Goal: Information Seeking & Learning: Learn about a topic

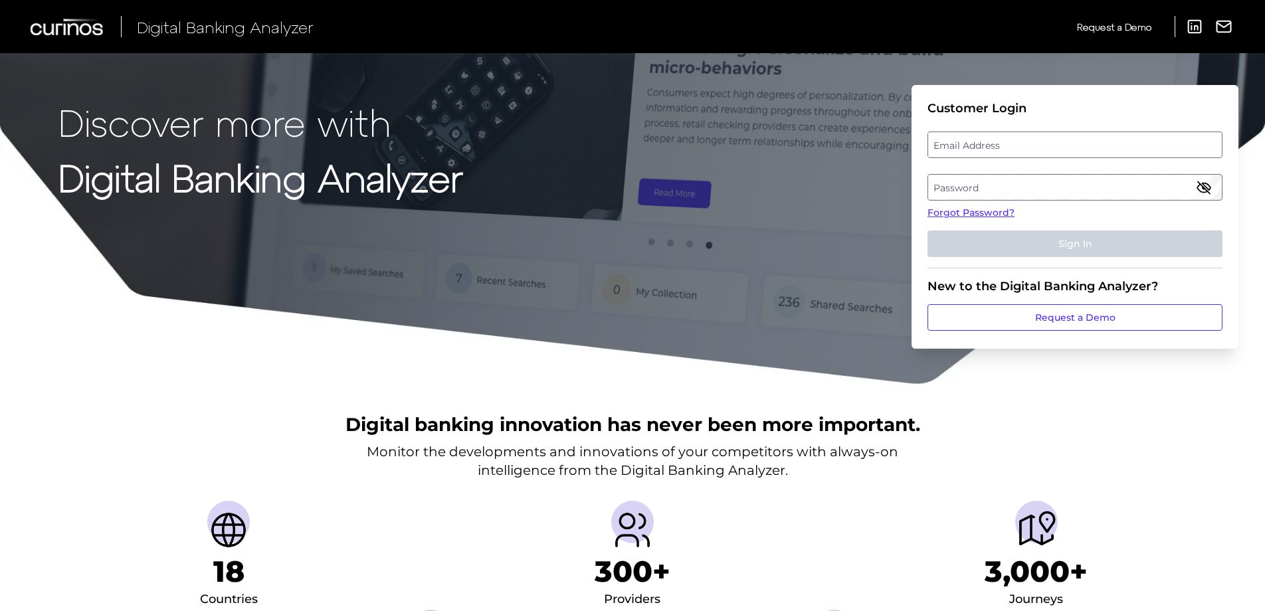
click at [1016, 149] on label "Email Address" at bounding box center [1074, 145] width 293 height 24
click at [1016, 149] on input "email" at bounding box center [1074, 145] width 295 height 27
click at [988, 144] on label "Email Address" at bounding box center [1074, 145] width 293 height 24
click at [988, 144] on input "email" at bounding box center [1074, 145] width 295 height 27
type input "[PERSON_NAME][EMAIL_ADDRESS][PERSON_NAME][DOMAIN_NAME]"
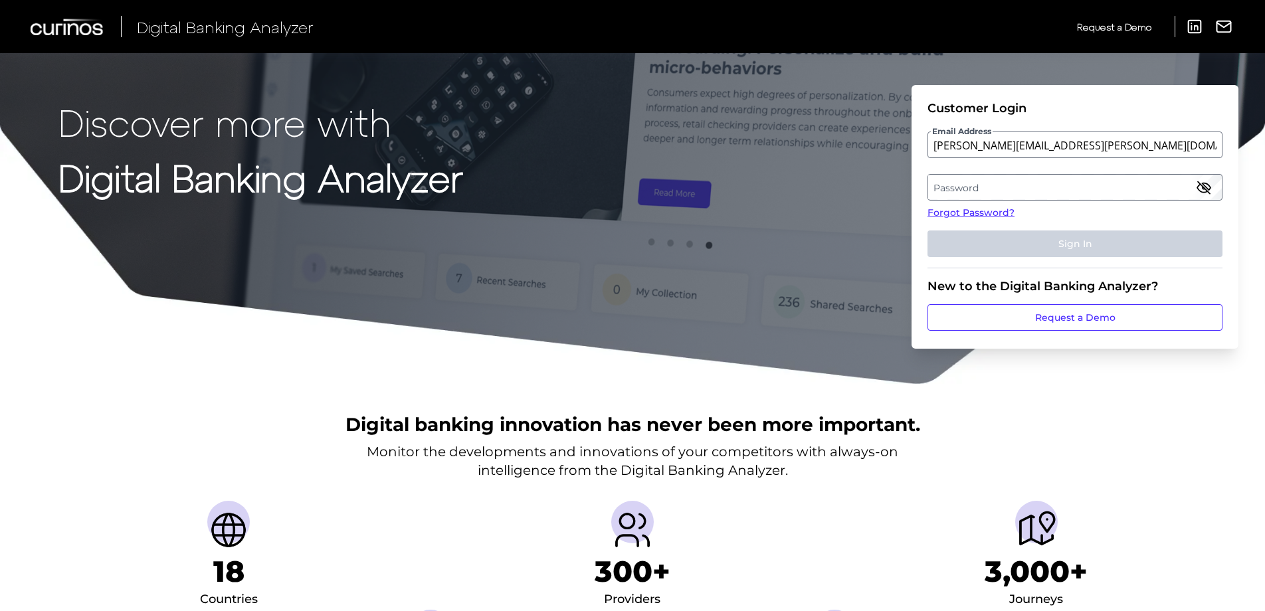
drag, startPoint x: 970, startPoint y: 194, endPoint x: 972, endPoint y: 186, distance: 8.1
click at [1046, 184] on label "Password" at bounding box center [1074, 187] width 293 height 24
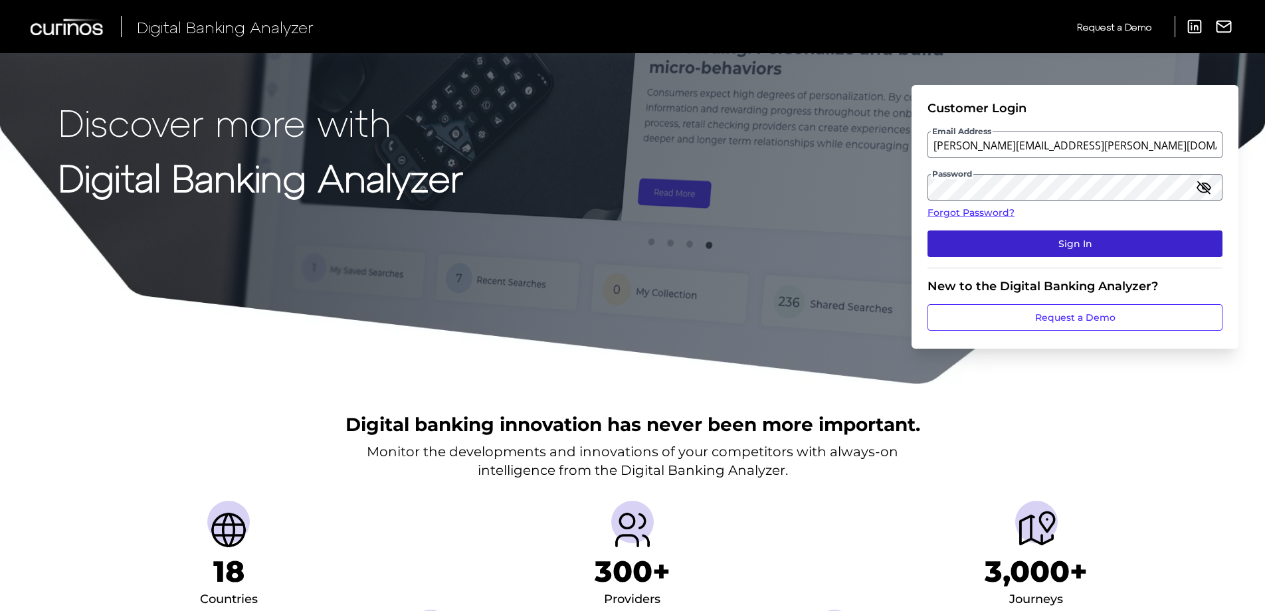
click at [1032, 244] on button "Sign In" at bounding box center [1074, 244] width 295 height 27
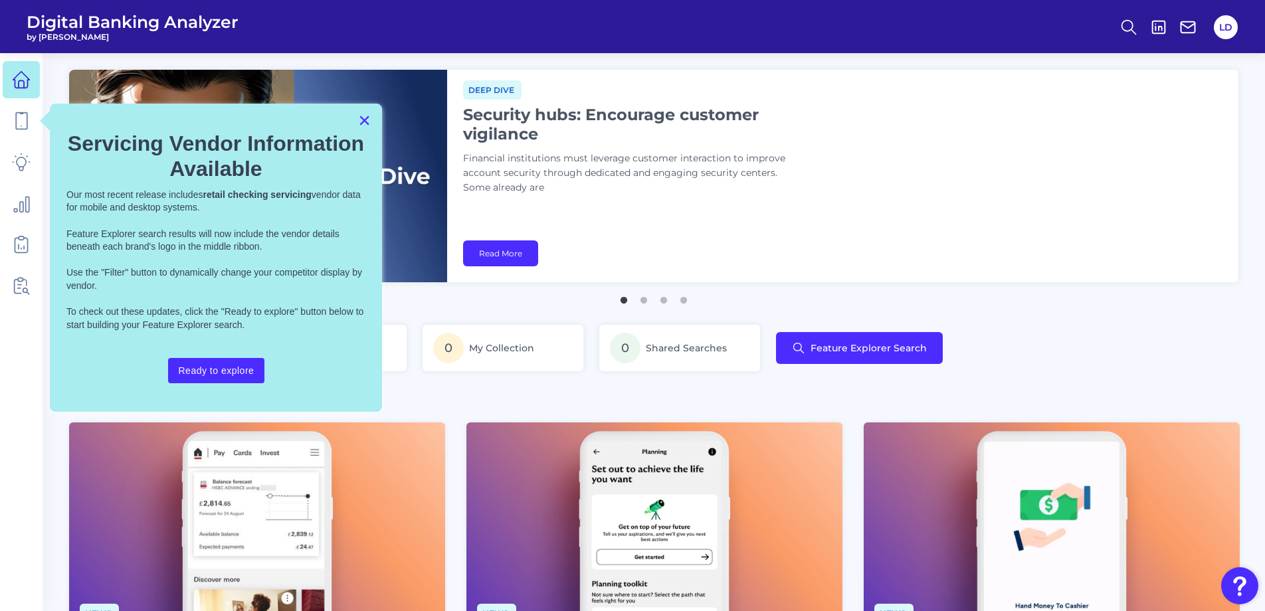
click at [363, 116] on button "×" at bounding box center [364, 120] width 13 height 21
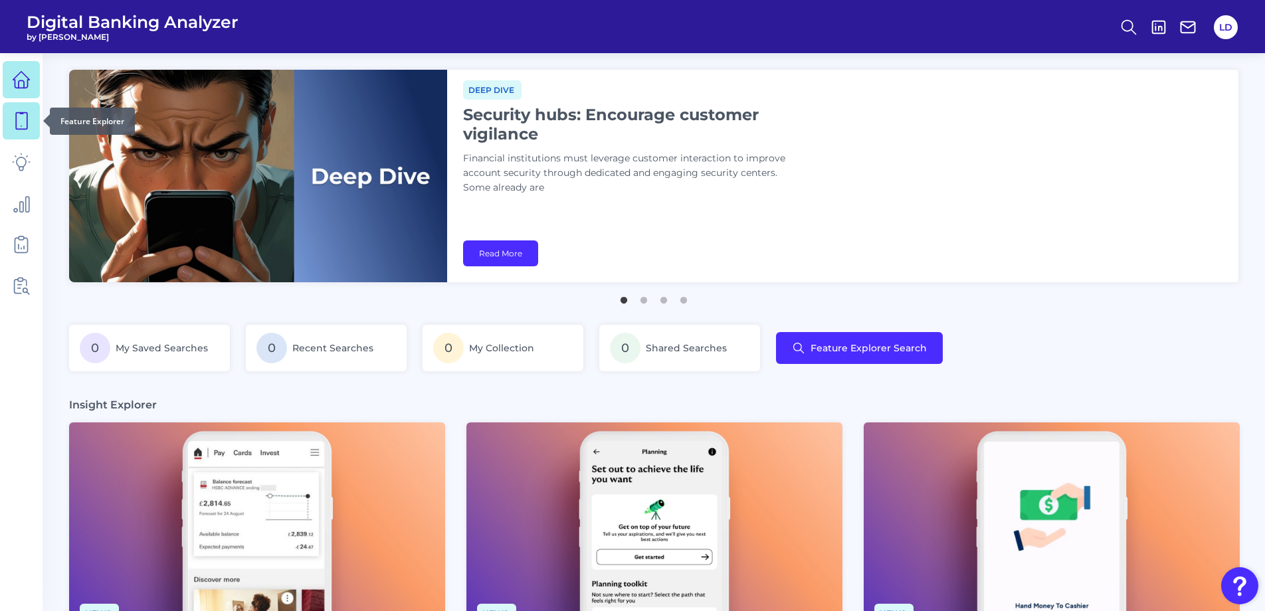
click at [15, 124] on icon at bounding box center [21, 121] width 19 height 19
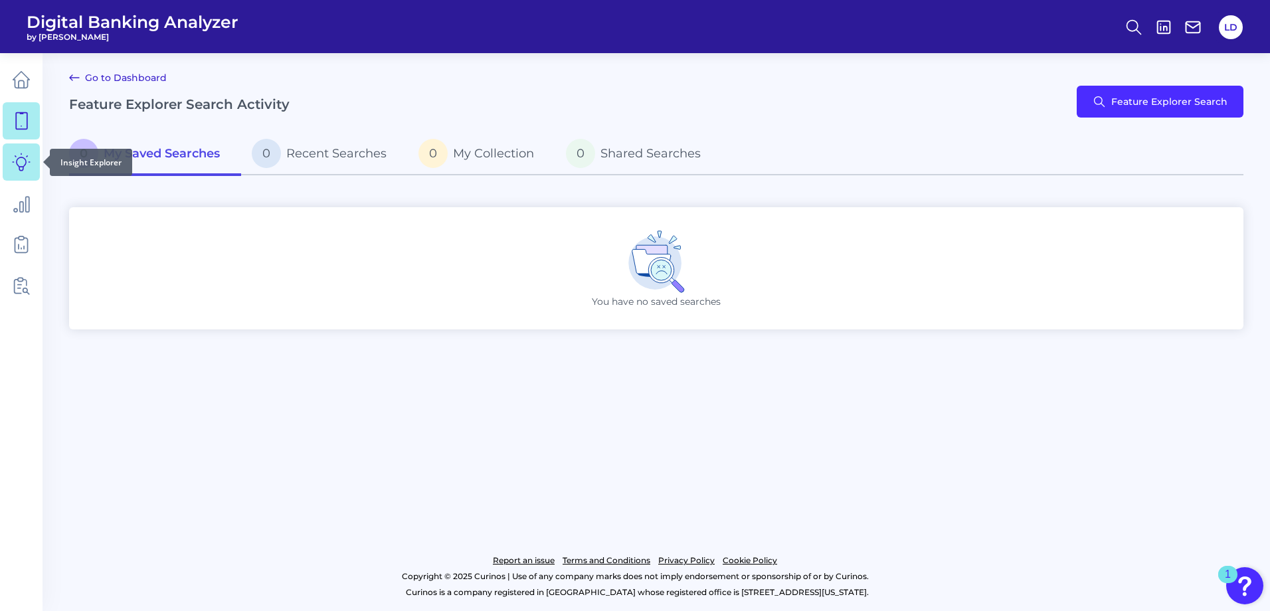
click at [5, 161] on link at bounding box center [21, 161] width 37 height 37
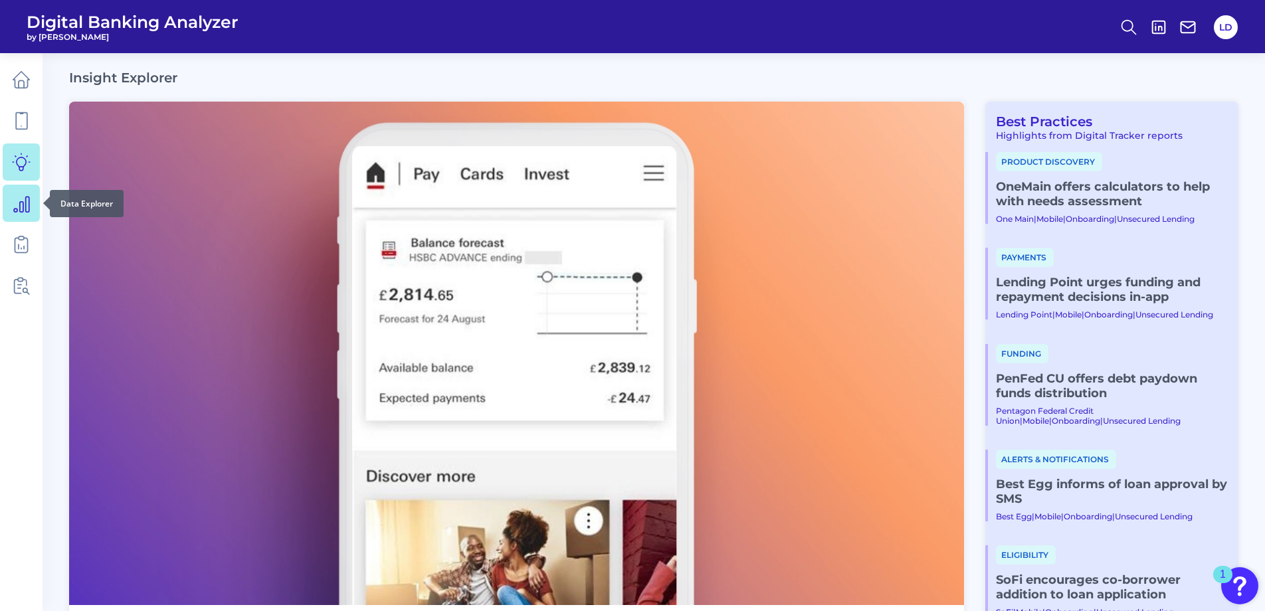
click at [23, 207] on icon at bounding box center [21, 204] width 15 height 15
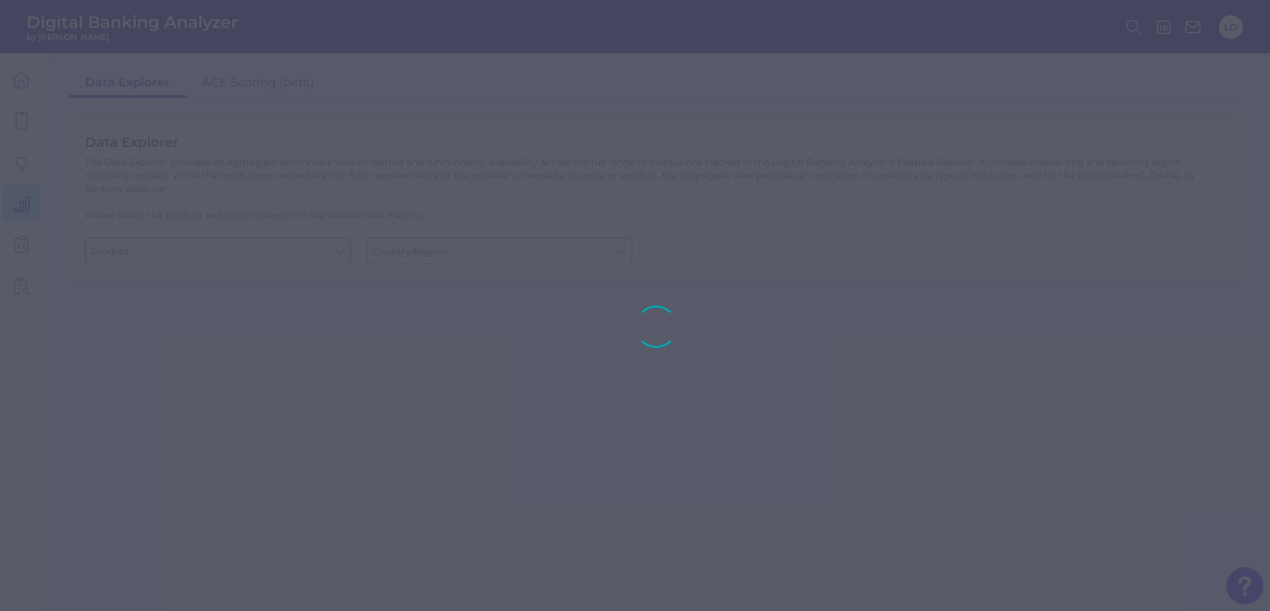
type input "Checking / Current Account"
type input "[GEOGRAPHIC_DATA]"
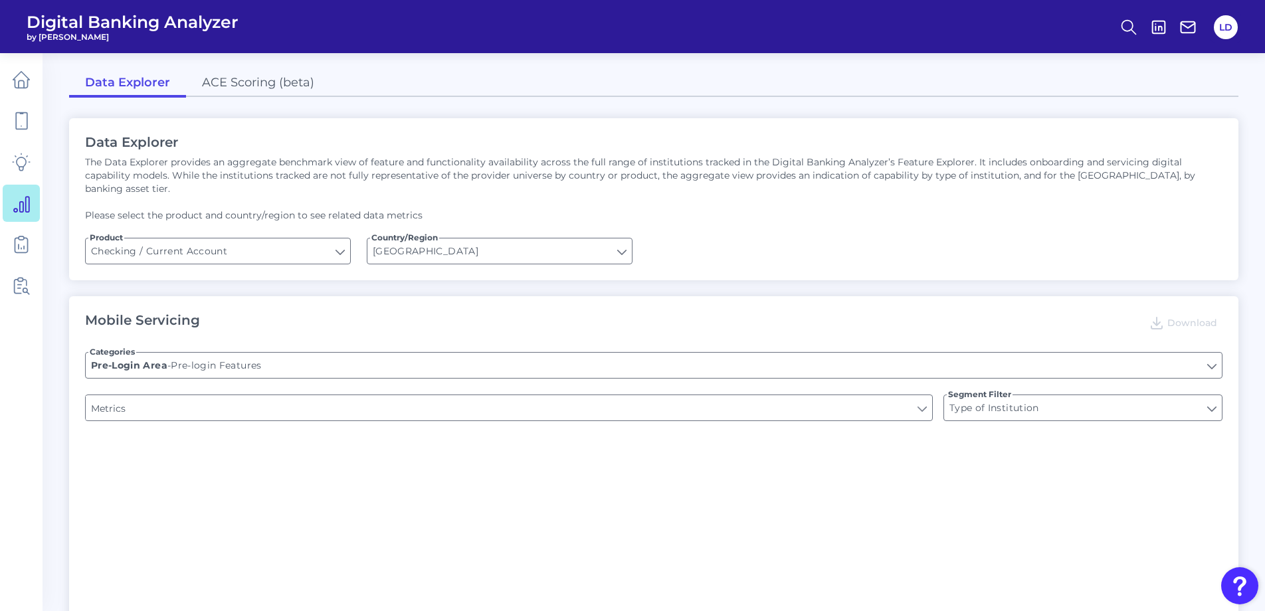
type input "Channel"
type input "Upon opening the app are users immediately prompted to use Touch/Face ID to log…"
type input "Can you register for online banking?"
type input "END-TO-END JOURNEY: Can you apply for the PRODUCT as a new to brand customer on…"
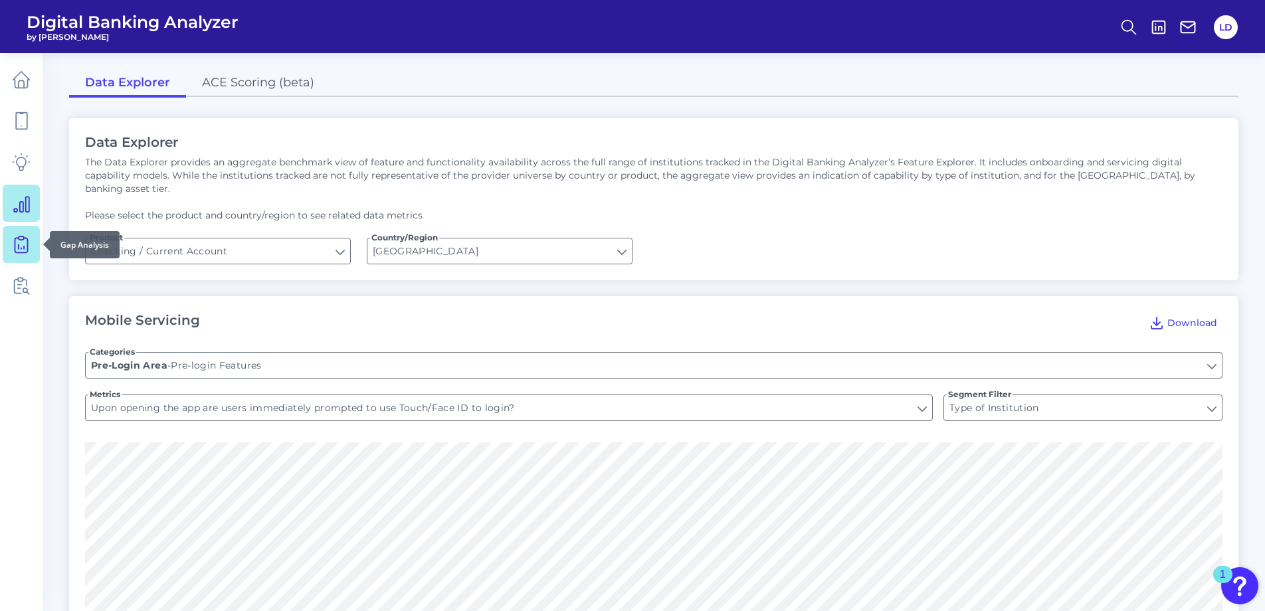
click at [19, 250] on icon at bounding box center [21, 244] width 19 height 19
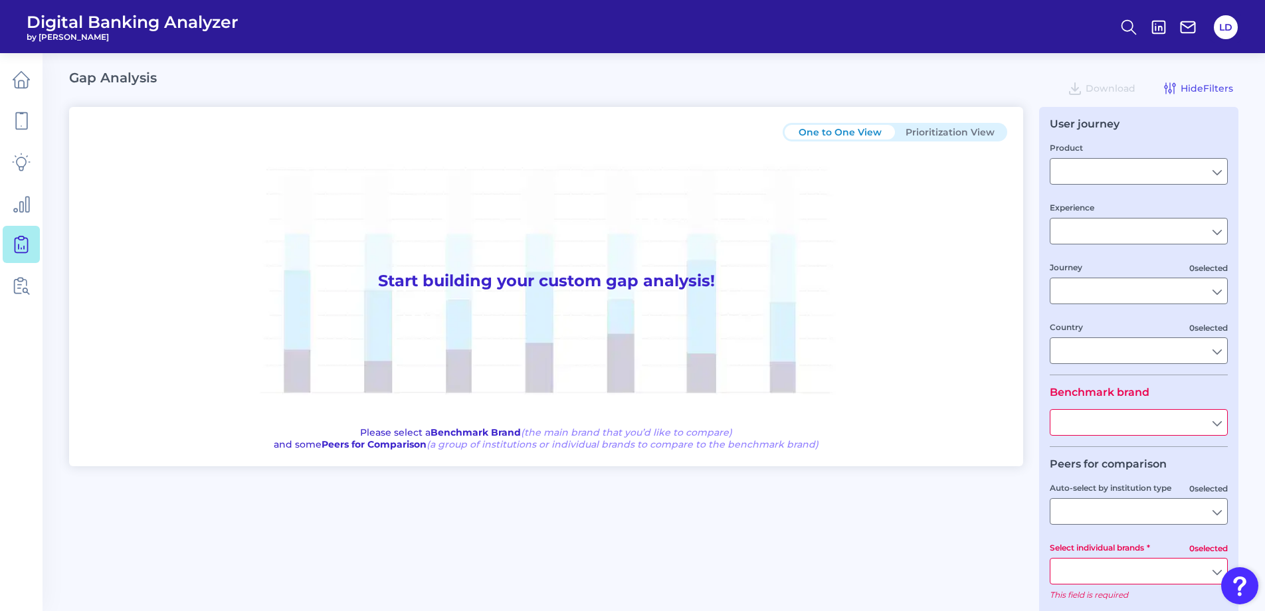
type input "Checking / Current Account"
type input "Mobile Servicing"
type input "Pre-Login Area, New Customer Onboarding, Login & Authentication, Accounts and t…"
type input "[GEOGRAPHIC_DATA]"
type input "All Select individual brands"
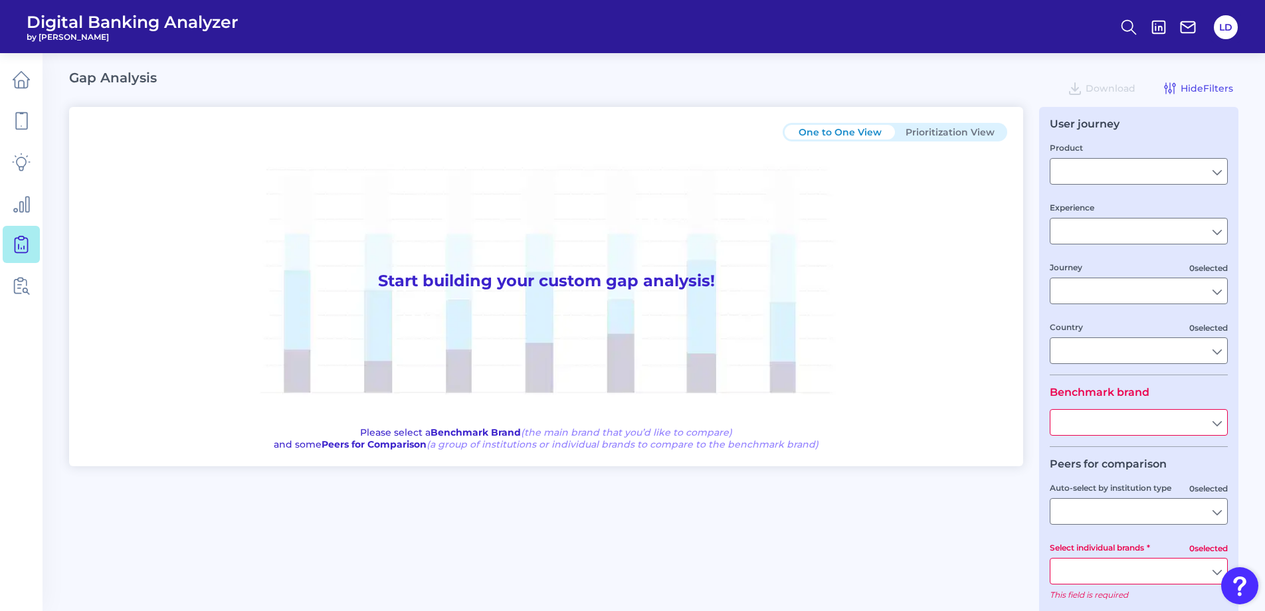
type input "All Countries"
type input "All Journeys"
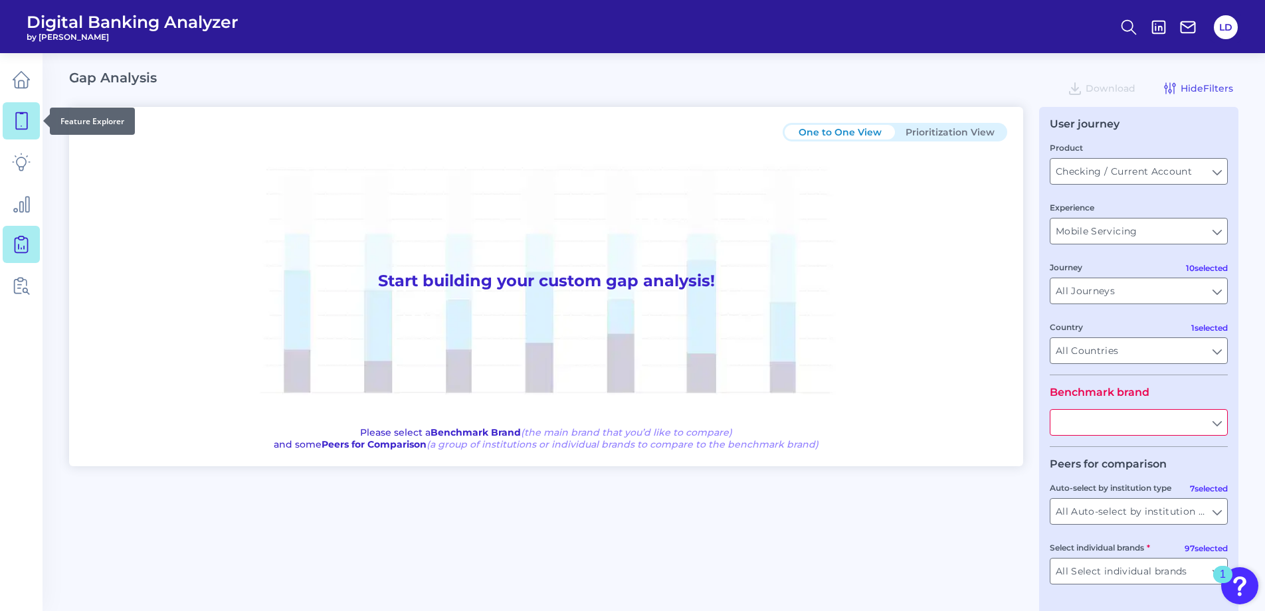
click at [19, 118] on icon at bounding box center [21, 121] width 19 height 19
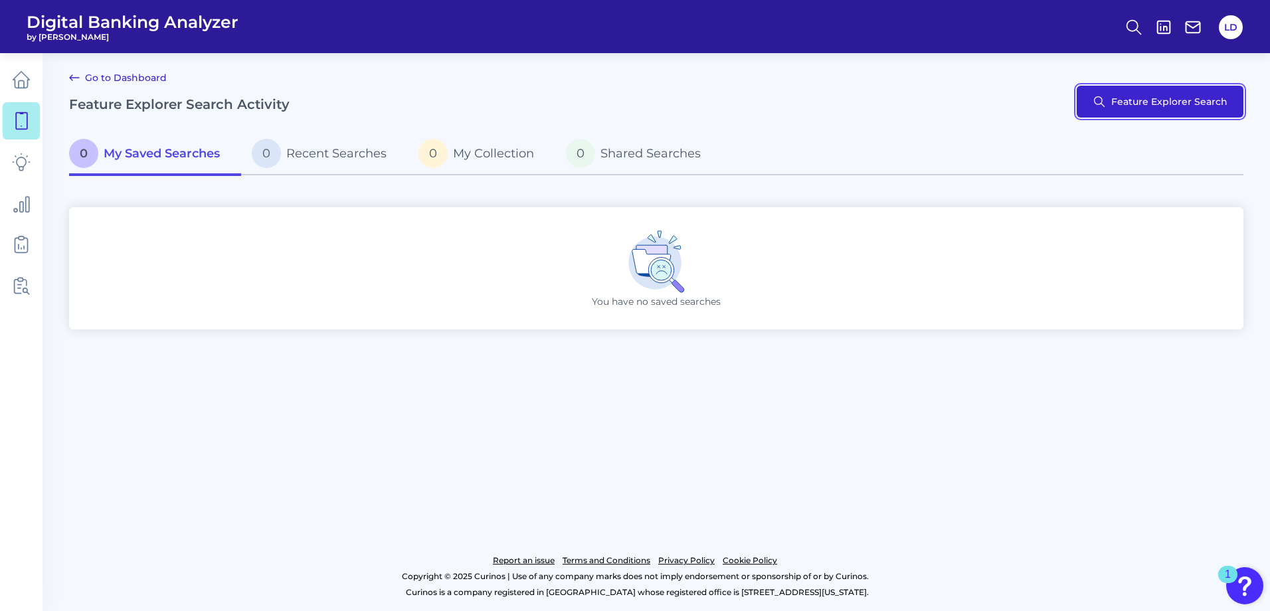
click at [1152, 101] on button "Feature Explorer Search" at bounding box center [1160, 102] width 167 height 32
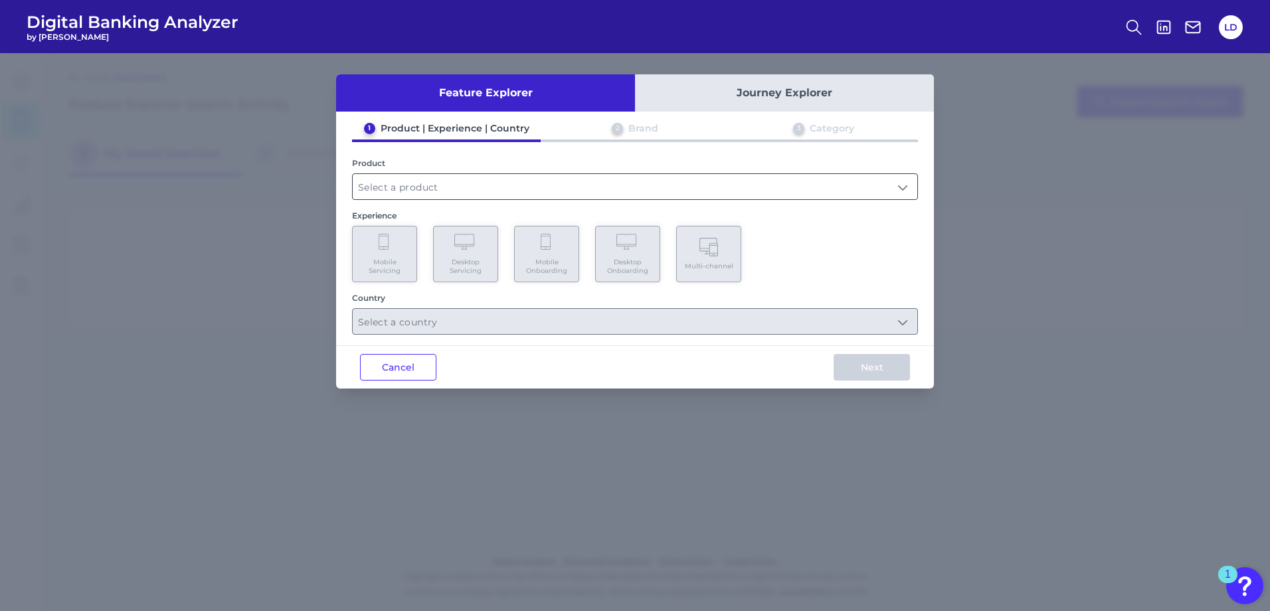
click at [482, 183] on input "text" at bounding box center [635, 186] width 565 height 25
click at [601, 189] on input "text" at bounding box center [635, 186] width 565 height 25
click at [538, 186] on input "text" at bounding box center [635, 186] width 565 height 25
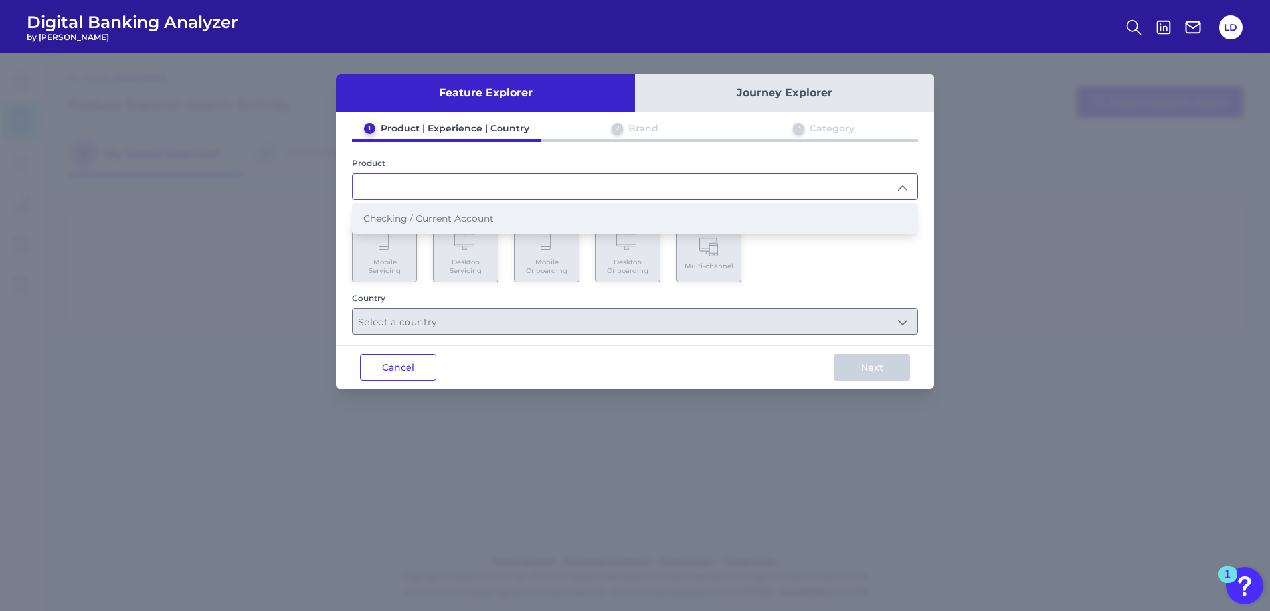
click at [529, 223] on li "Checking / Current Account" at bounding box center [635, 218] width 565 height 31
type input "Checking / Current Account"
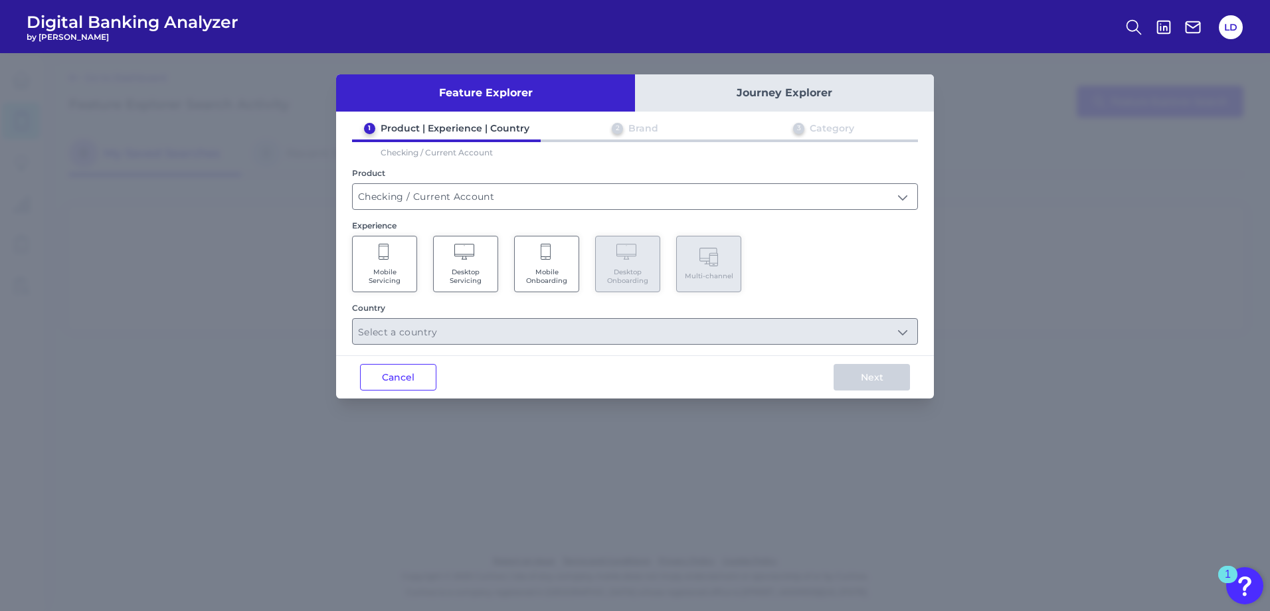
click at [784, 101] on button "Journey Explorer" at bounding box center [784, 92] width 299 height 37
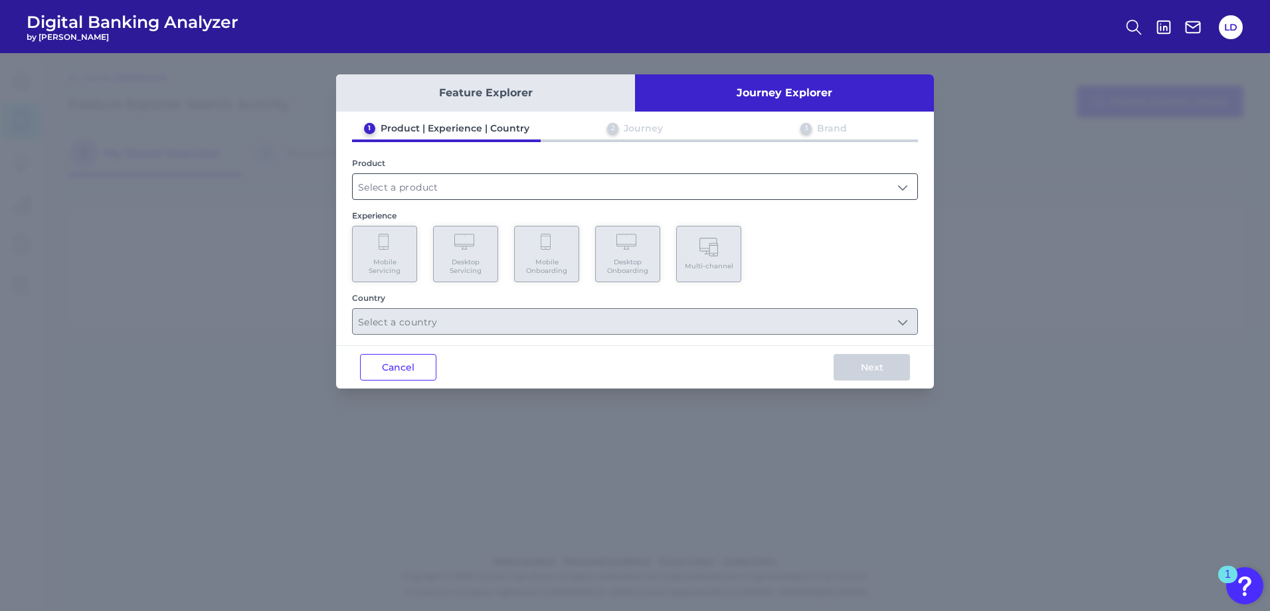
click at [661, 180] on input "text" at bounding box center [635, 186] width 565 height 25
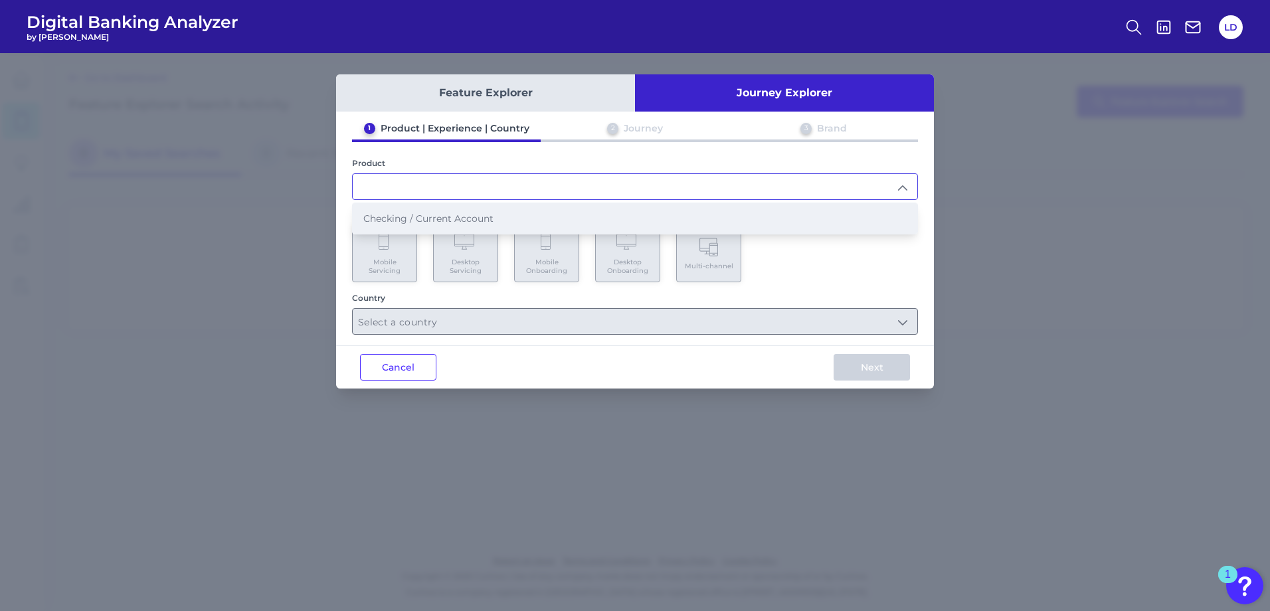
click at [668, 211] on li "Checking / Current Account" at bounding box center [635, 218] width 565 height 31
type input "Checking / Current Account"
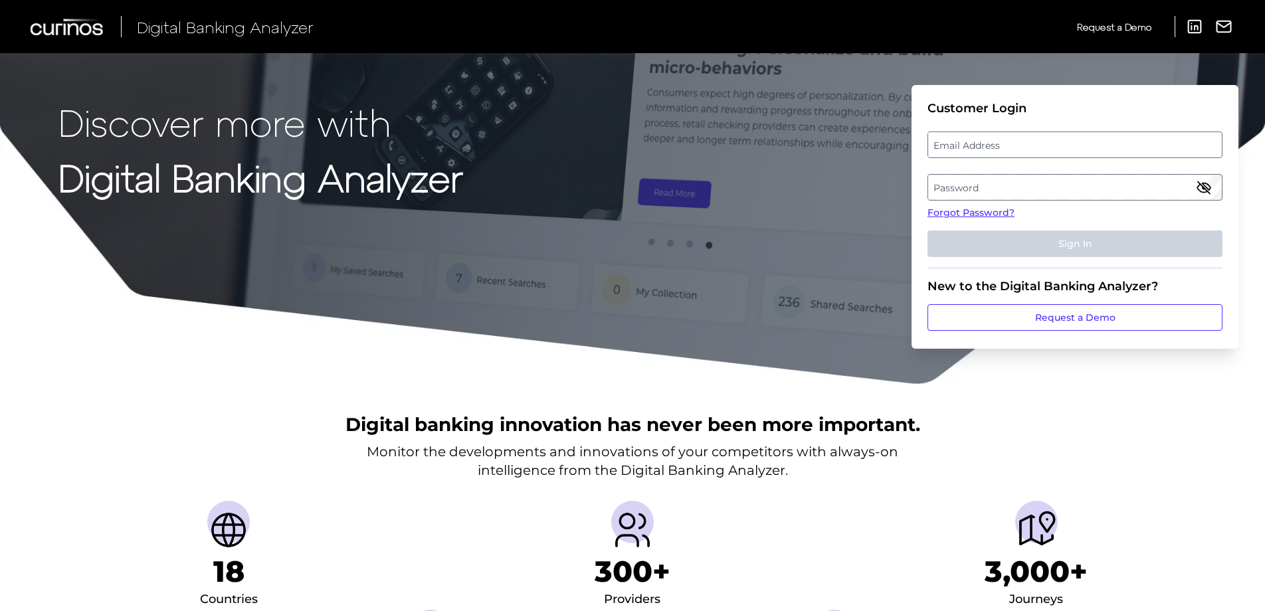
click at [1041, 145] on label "Email Address" at bounding box center [1074, 145] width 293 height 24
click at [1041, 145] on input "email" at bounding box center [1074, 145] width 295 height 27
click at [1041, 145] on input "Email Address" at bounding box center [1074, 145] width 295 height 27
type input "[PERSON_NAME][EMAIL_ADDRESS][PERSON_NAME][DOMAIN_NAME]"
